Goal: Check status: Check status

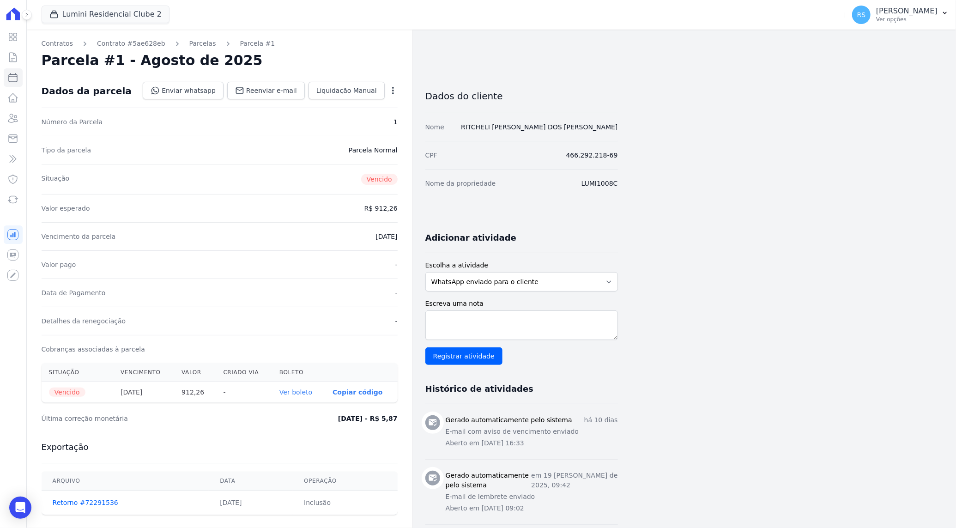
select select
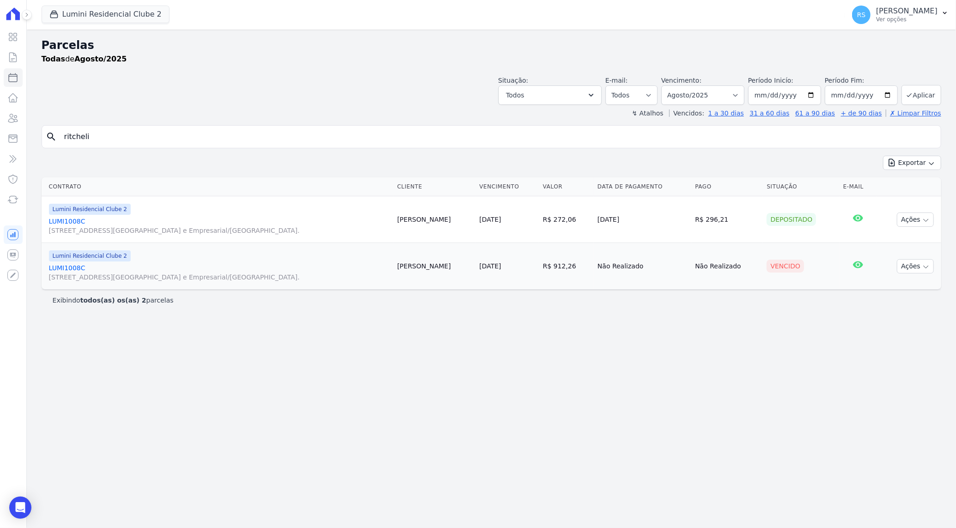
click at [222, 139] on input "ritcheli" at bounding box center [498, 136] width 879 height 18
type input "[PERSON_NAME]"
click at [180, 136] on input "[PERSON_NAME]" at bounding box center [498, 136] width 879 height 18
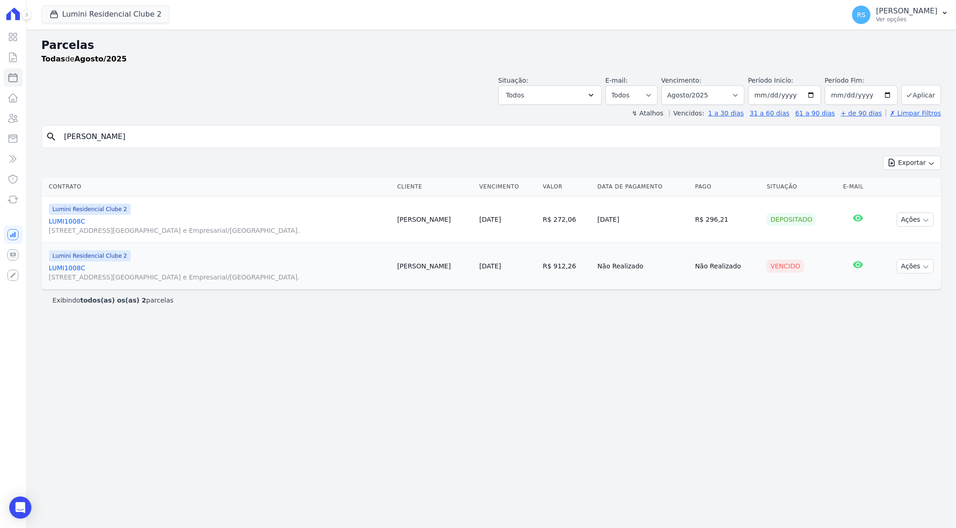
select select
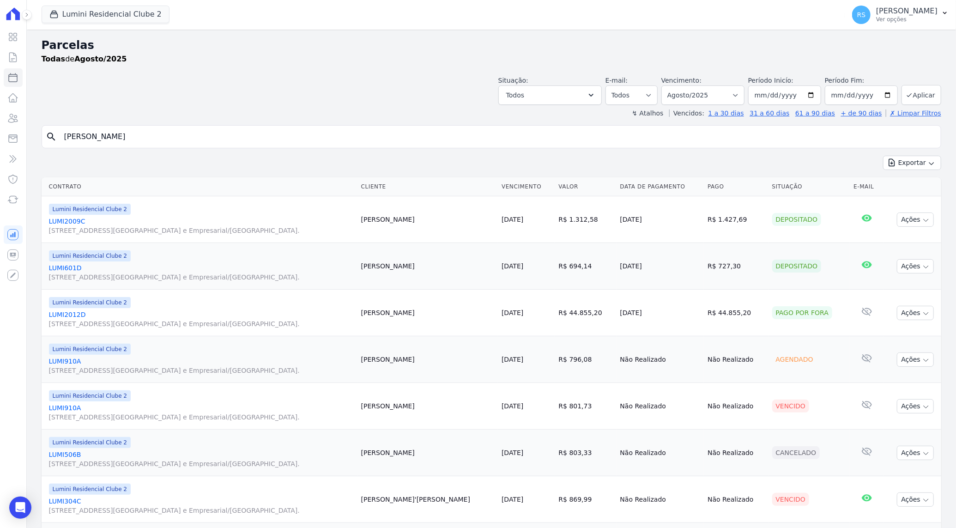
click at [228, 140] on input "[PERSON_NAME]" at bounding box center [498, 136] width 879 height 18
type input "[PERSON_NAME]"
select select
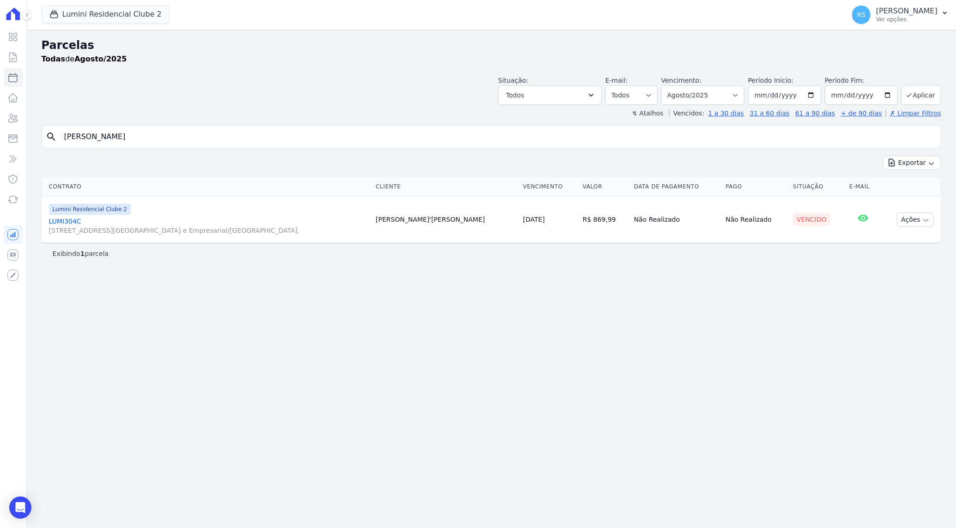
click at [58, 221] on link "LUMI304C [STREET_ADDRESS][GEOGRAPHIC_DATA] e Empresarial/[GEOGRAPHIC_DATA]." at bounding box center [209, 226] width 320 height 18
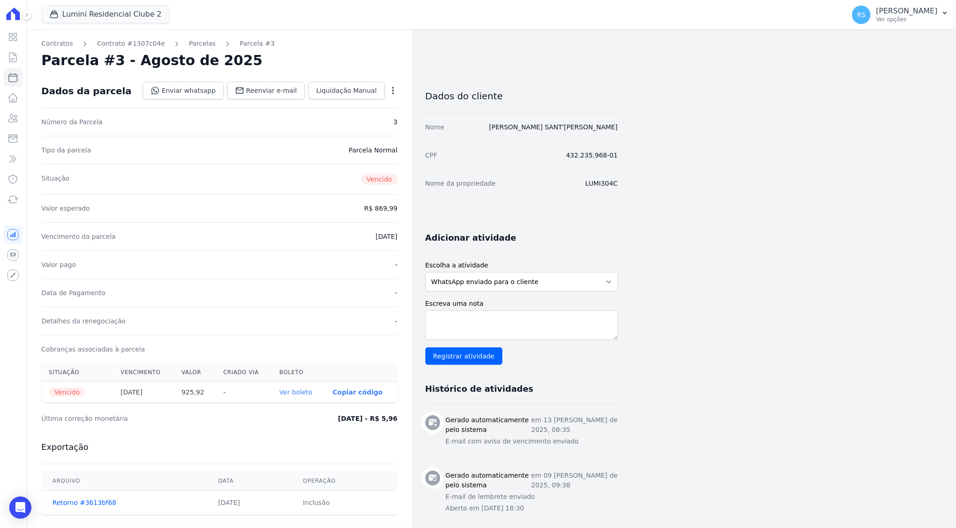
click at [308, 391] on link "Ver boleto" at bounding box center [295, 391] width 33 height 7
click at [212, 94] on link "Enviar whatsapp" at bounding box center [183, 91] width 81 height 18
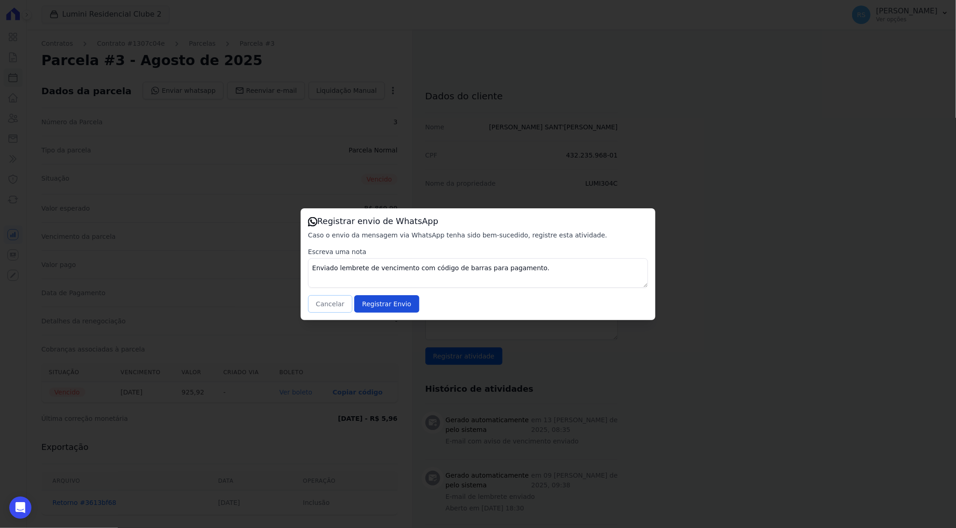
click at [328, 303] on button "Cancelar" at bounding box center [330, 304] width 44 height 18
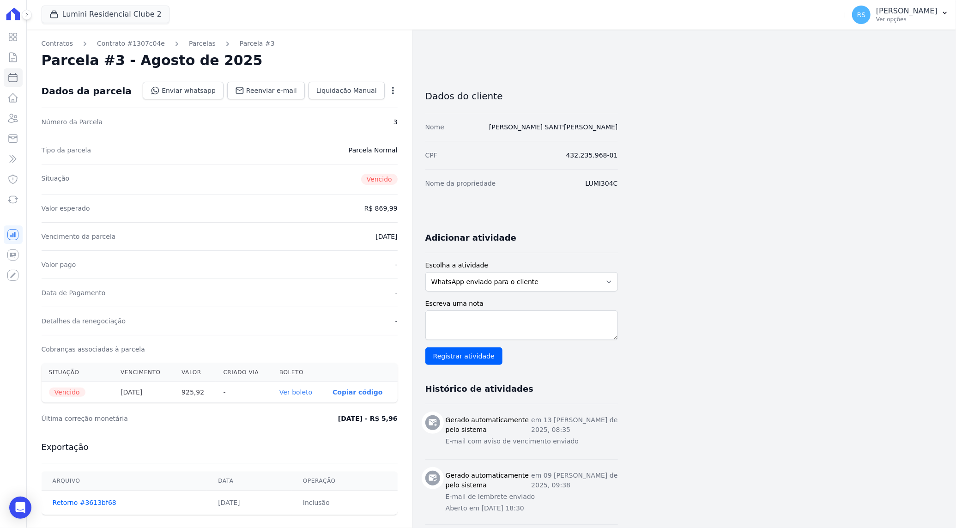
click at [231, 16] on div "Lumini Residencial Clube 2 Quattro Lumini Clube Residencial Lumini Residencial …" at bounding box center [442, 15] width 800 height 30
